Goal: Task Accomplishment & Management: Use online tool/utility

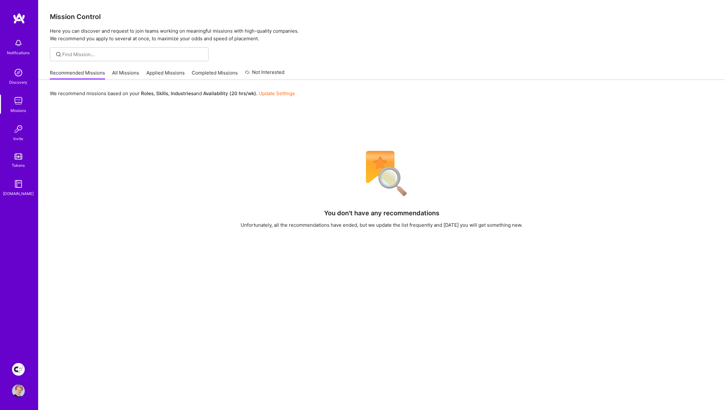
click at [129, 72] on link "All Missions" at bounding box center [125, 74] width 27 height 10
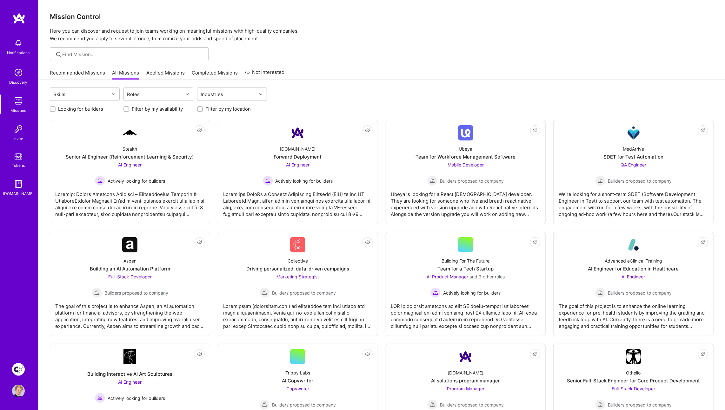
click at [128, 109] on input "Filter by my availability" at bounding box center [127, 109] width 4 height 4
checkbox input "true"
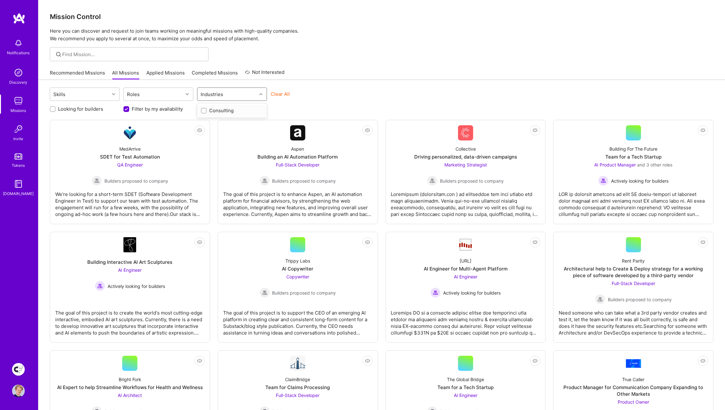
click at [223, 94] on div "Industries" at bounding box center [212, 94] width 26 height 9
click at [141, 93] on div "Roles" at bounding box center [153, 94] width 59 height 13
click at [129, 191] on input "checkbox" at bounding box center [131, 192] width 4 height 4
checkbox input "true"
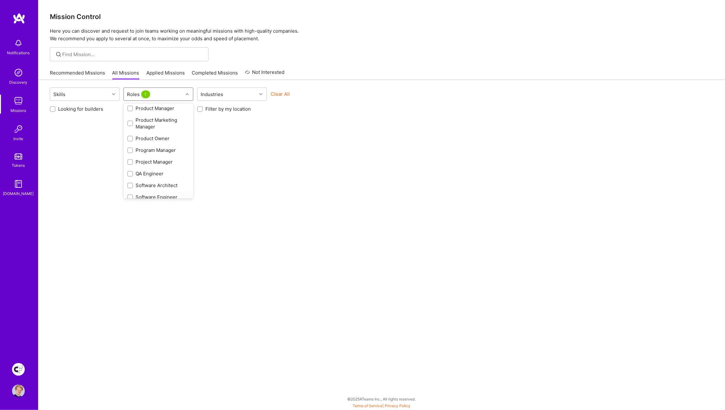
scroll to position [241, 0]
click at [129, 140] on input "checkbox" at bounding box center [131, 142] width 4 height 4
checkbox input "true"
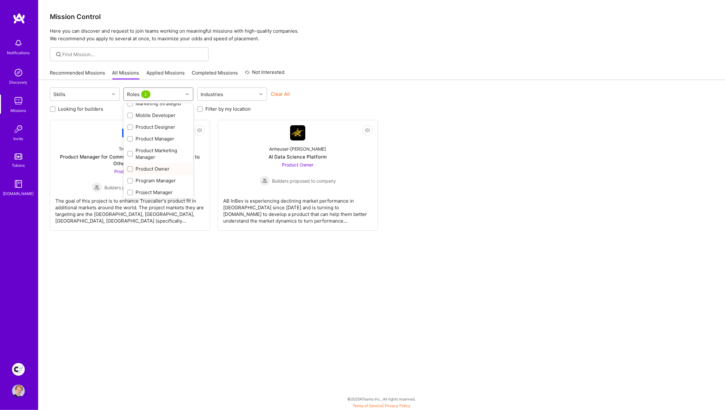
scroll to position [213, 0]
click at [129, 126] on input "checkbox" at bounding box center [131, 128] width 4 height 4
checkbox input "true"
click at [131, 149] on input "checkbox" at bounding box center [131, 151] width 4 height 4
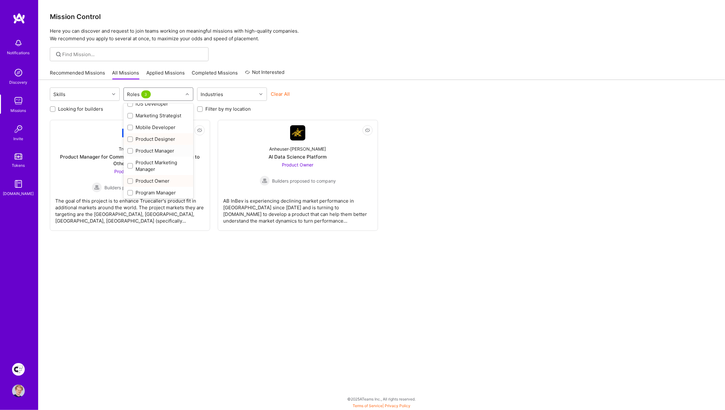
checkbox input "true"
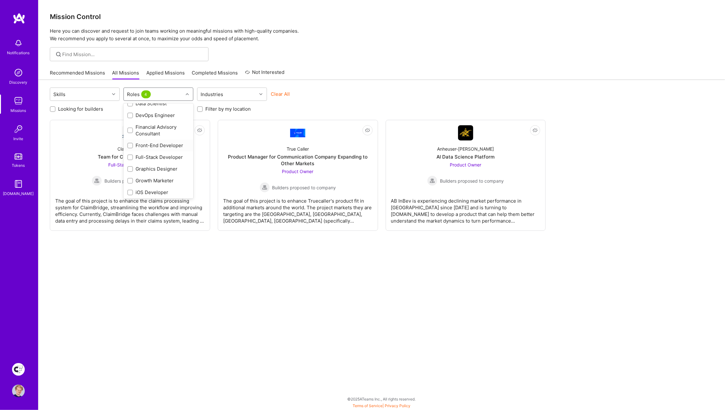
scroll to position [0, 0]
click at [322, 39] on p "Here you can discover and request to join teams working on meaningful missions …" at bounding box center [382, 34] width 664 height 15
click at [23, 367] on img at bounding box center [18, 369] width 13 height 13
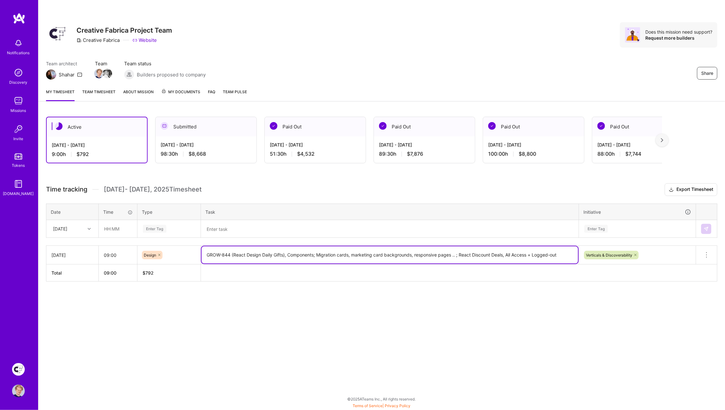
click at [230, 255] on textarea "GROW-844 (React Design Daily Gifts), Components; Migration cards, marketing car…" at bounding box center [390, 255] width 376 height 17
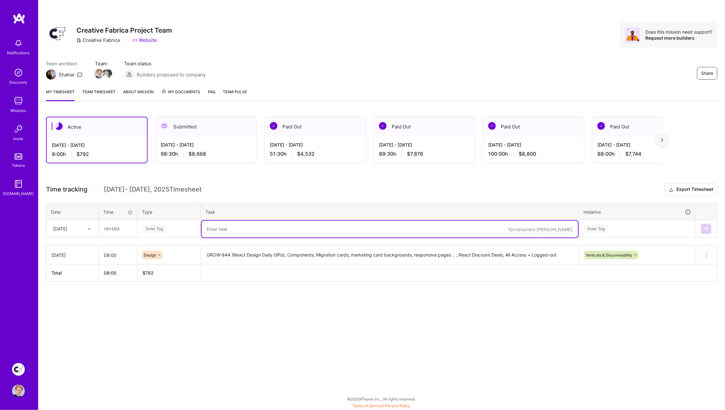
click at [239, 228] on textarea at bounding box center [390, 229] width 376 height 17
paste textarea "GROW-844 (React Design Daily Gifts), Components; Migration cards, marketing car…"
drag, startPoint x: 289, startPoint y: 228, endPoint x: 455, endPoint y: 228, distance: 166.3
click at [455, 228] on textarea "GROW-844 (React Design Daily Gifts), Components; Migration cards, marketing car…" at bounding box center [390, 229] width 376 height 17
paste textarea "GROW-899 (Include Free Trial w/Single Sale)"
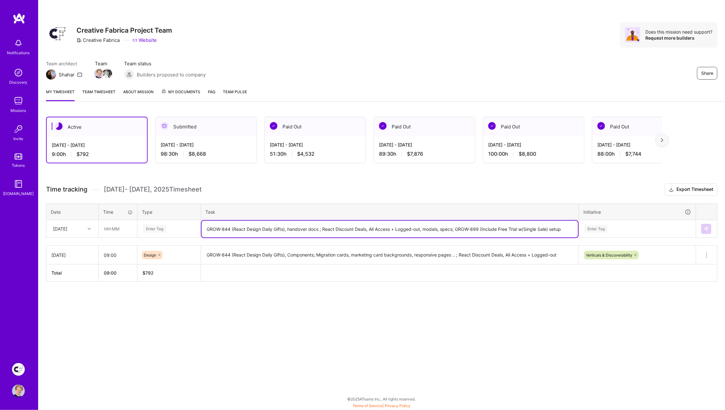
type textarea "GROW-844 (React Design Daily Gifts), handover docs ; React Discount Deals, All …"
click at [112, 230] on input "text" at bounding box center [118, 229] width 38 height 17
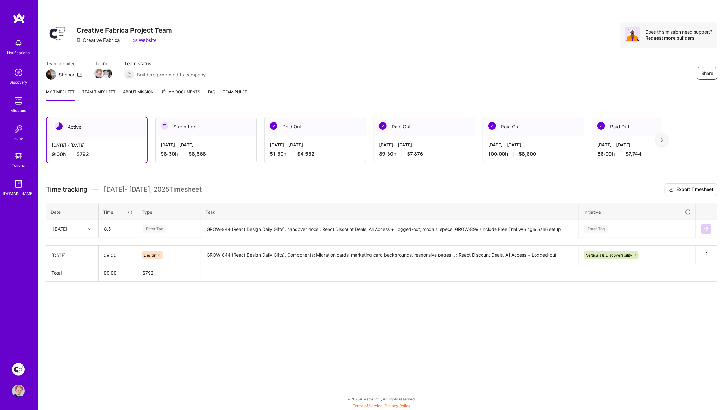
type input "08:30"
click at [159, 227] on div "Enter Tag" at bounding box center [154, 229] width 23 height 10
click at [155, 262] on span "Design" at bounding box center [150, 265] width 19 height 9
click at [598, 229] on div "Enter Tag" at bounding box center [595, 229] width 23 height 10
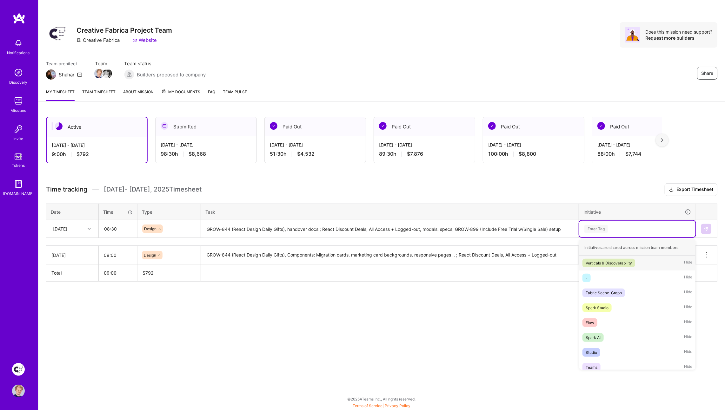
click at [606, 260] on div "Verticals & Discoverability" at bounding box center [608, 263] width 46 height 7
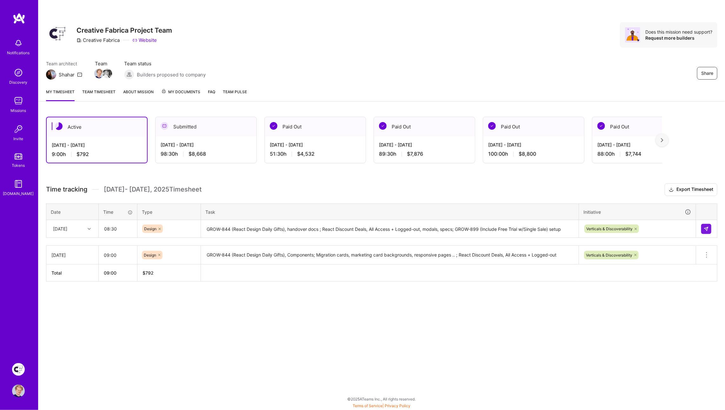
click at [608, 196] on div "Time tracking [DATE] - [DATE] Timesheet Export Timesheet Date Time Type Task In…" at bounding box center [381, 232] width 671 height 98
click at [707, 228] on img at bounding box center [706, 229] width 5 height 5
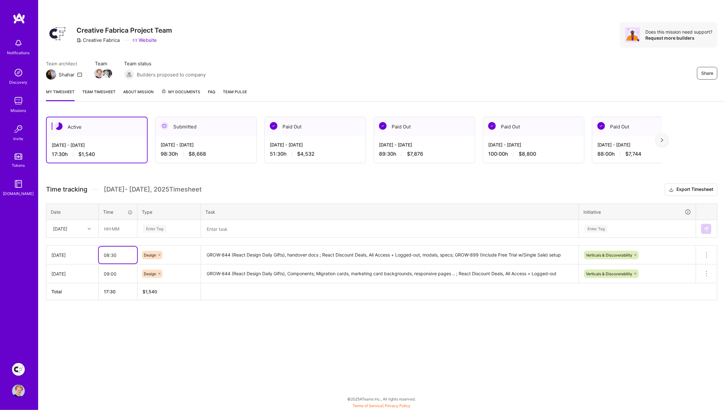
click at [122, 252] on input "08:30" at bounding box center [118, 255] width 38 height 17
type input "09:00"
click at [255, 181] on div "Active [DATE] - [DATE] 17:30 h $1,540 Submitted [DATE] - [DATE] 98:30 h $8,668 …" at bounding box center [381, 220] width 686 height 222
